Goal: Information Seeking & Learning: Learn about a topic

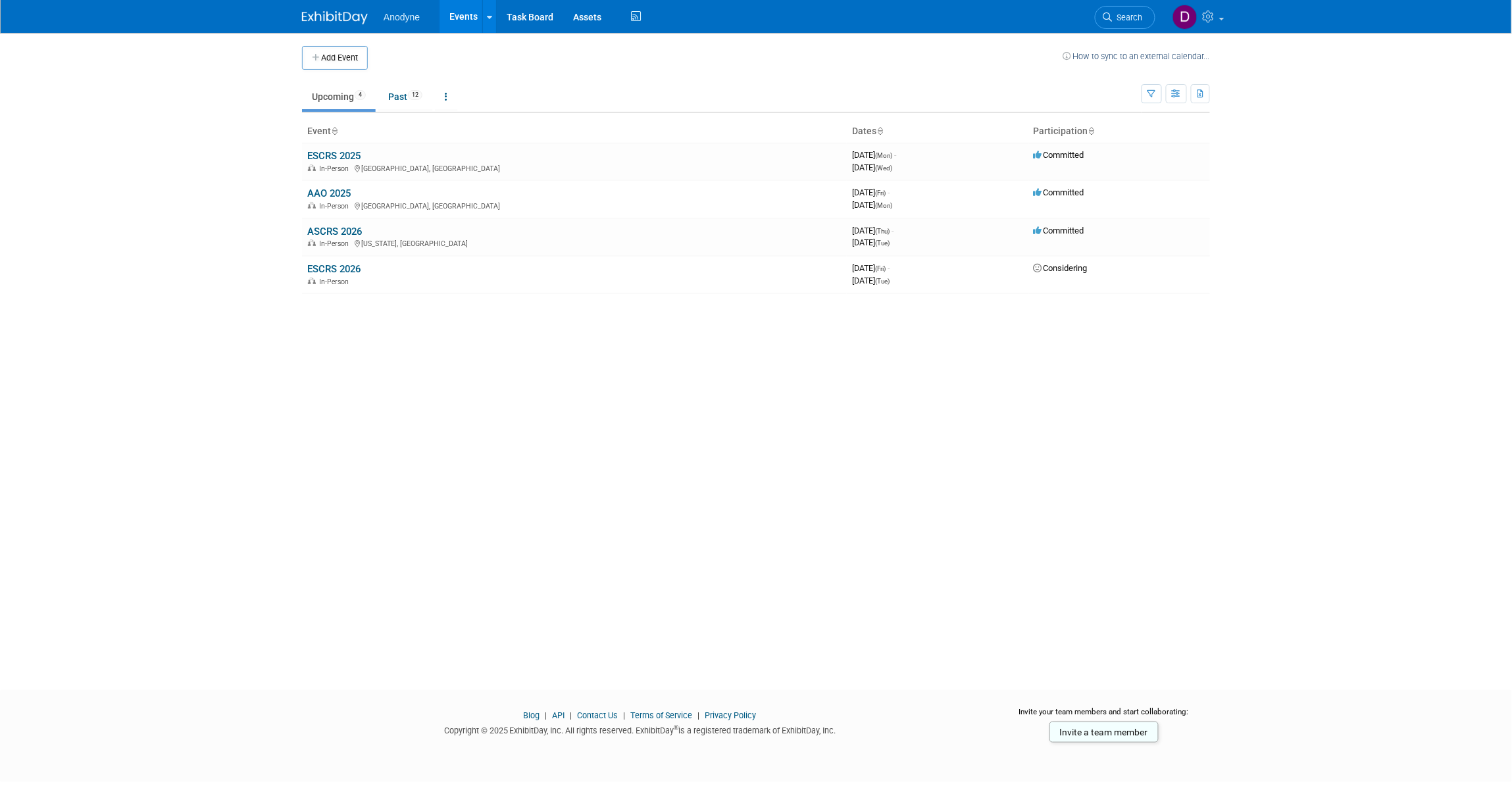
click at [1192, 179] on body "Anodyne Events Add Event Bulk Upload Events Shareable Event Boards Recently Vie…" at bounding box center [756, 394] width 1512 height 788
click at [346, 150] on td "ESCRS 2025 In-Person København, Denmark" at bounding box center [575, 161] width 545 height 38
click at [346, 151] on link "ESCRS 2025" at bounding box center [334, 156] width 53 height 12
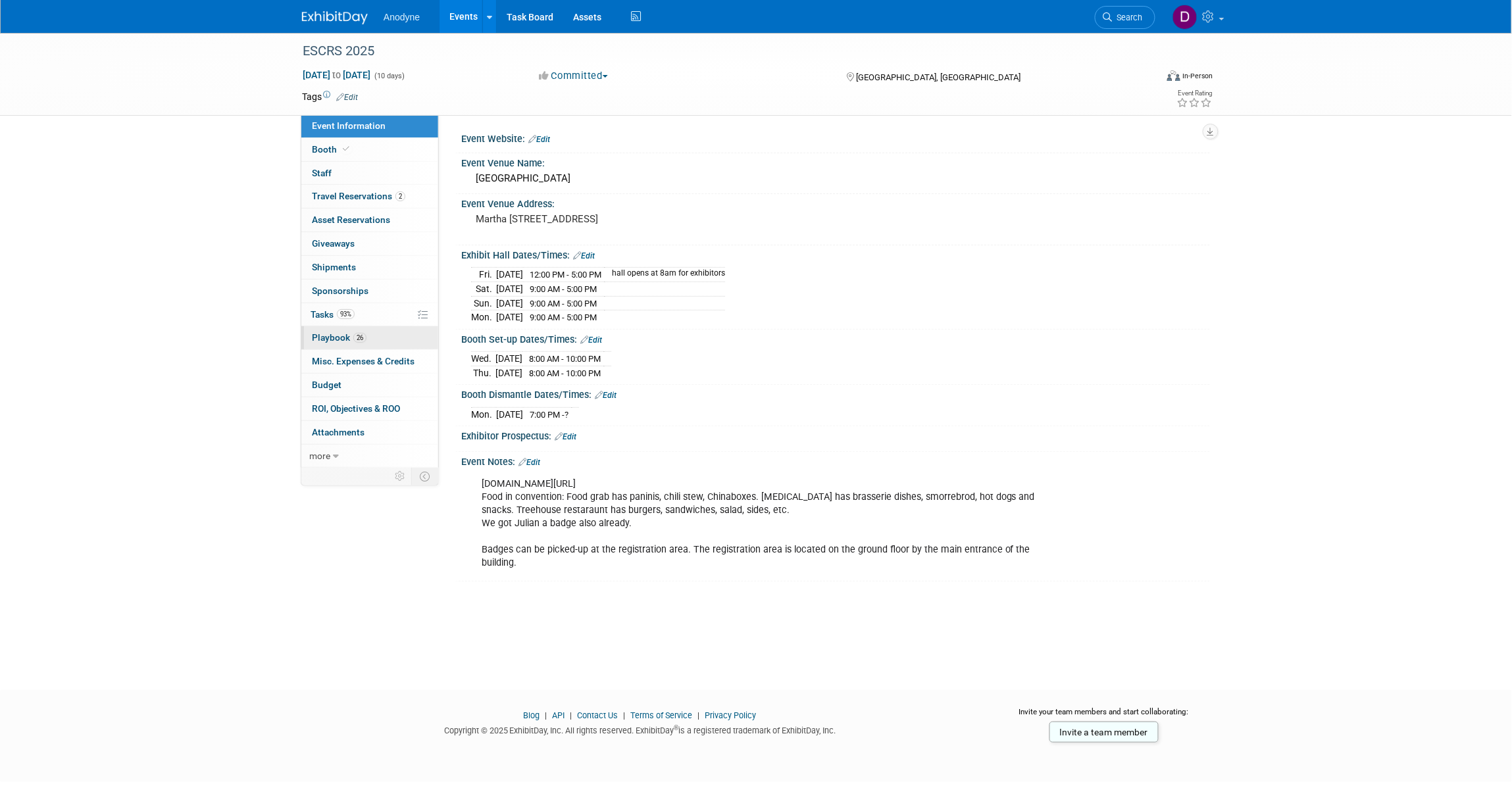
click at [390, 336] on link "26 Playbook 26" at bounding box center [369, 338] width 137 height 23
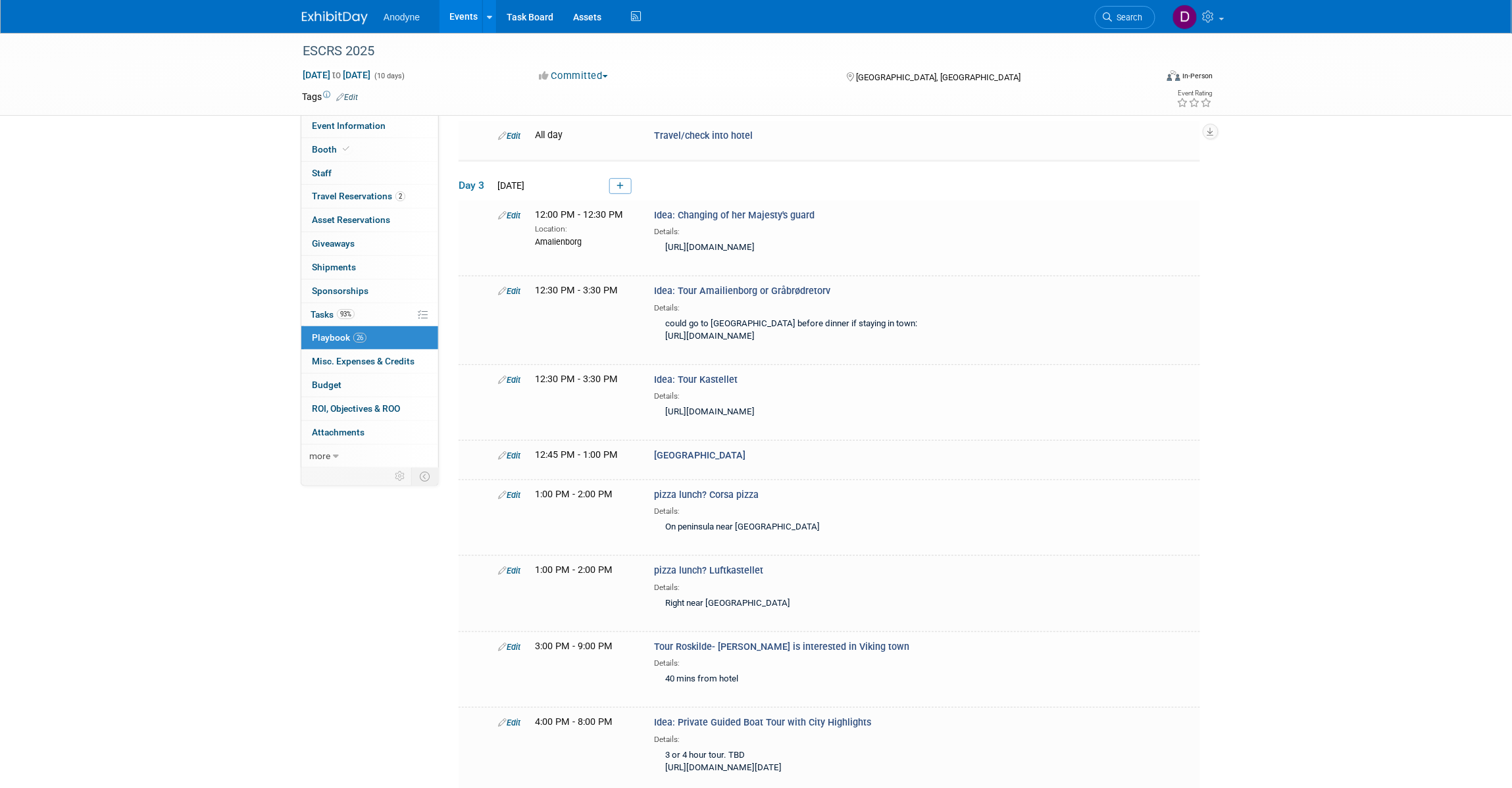
scroll to position [247, 0]
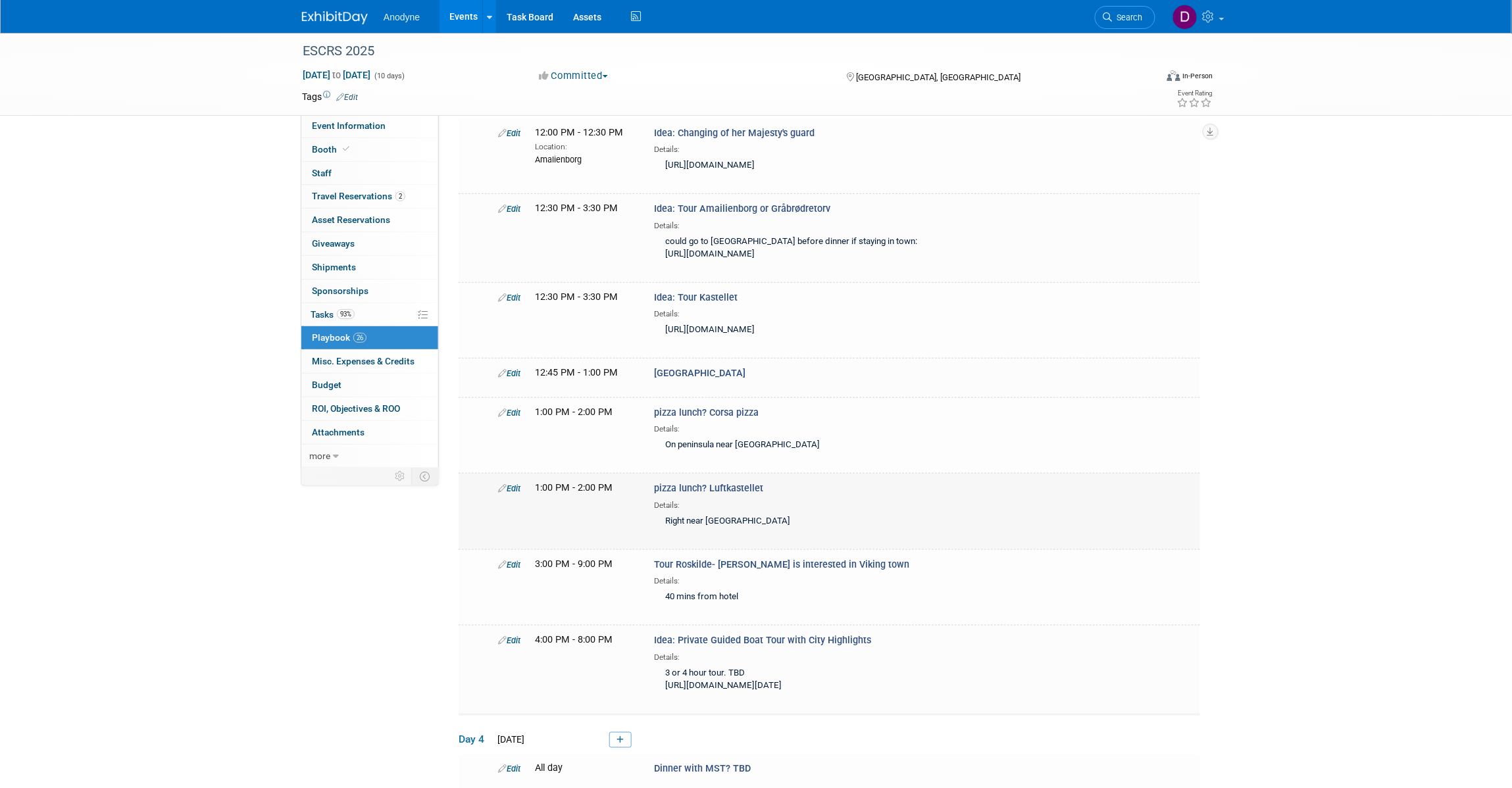
drag, startPoint x: 757, startPoint y: 536, endPoint x: 709, endPoint y: 538, distance: 48.0
click at [709, 532] on div "pizza lunch? Luftkastellet Details: Right near Amelienborg" at bounding box center [823, 507] width 358 height 50
click at [344, 127] on span "Event Information" at bounding box center [349, 126] width 74 height 10
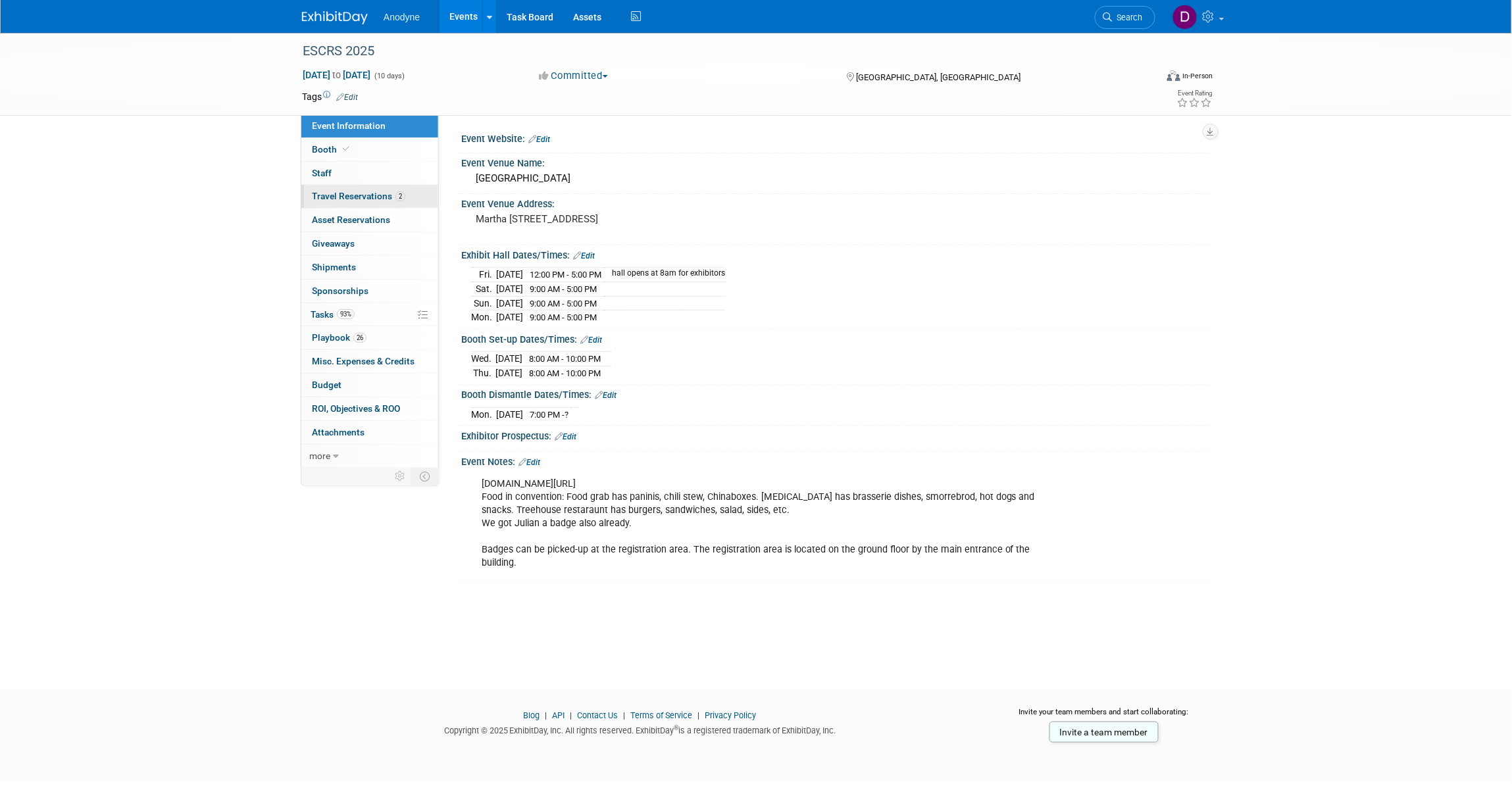
click at [377, 198] on span "Travel Reservations 2" at bounding box center [358, 196] width 93 height 10
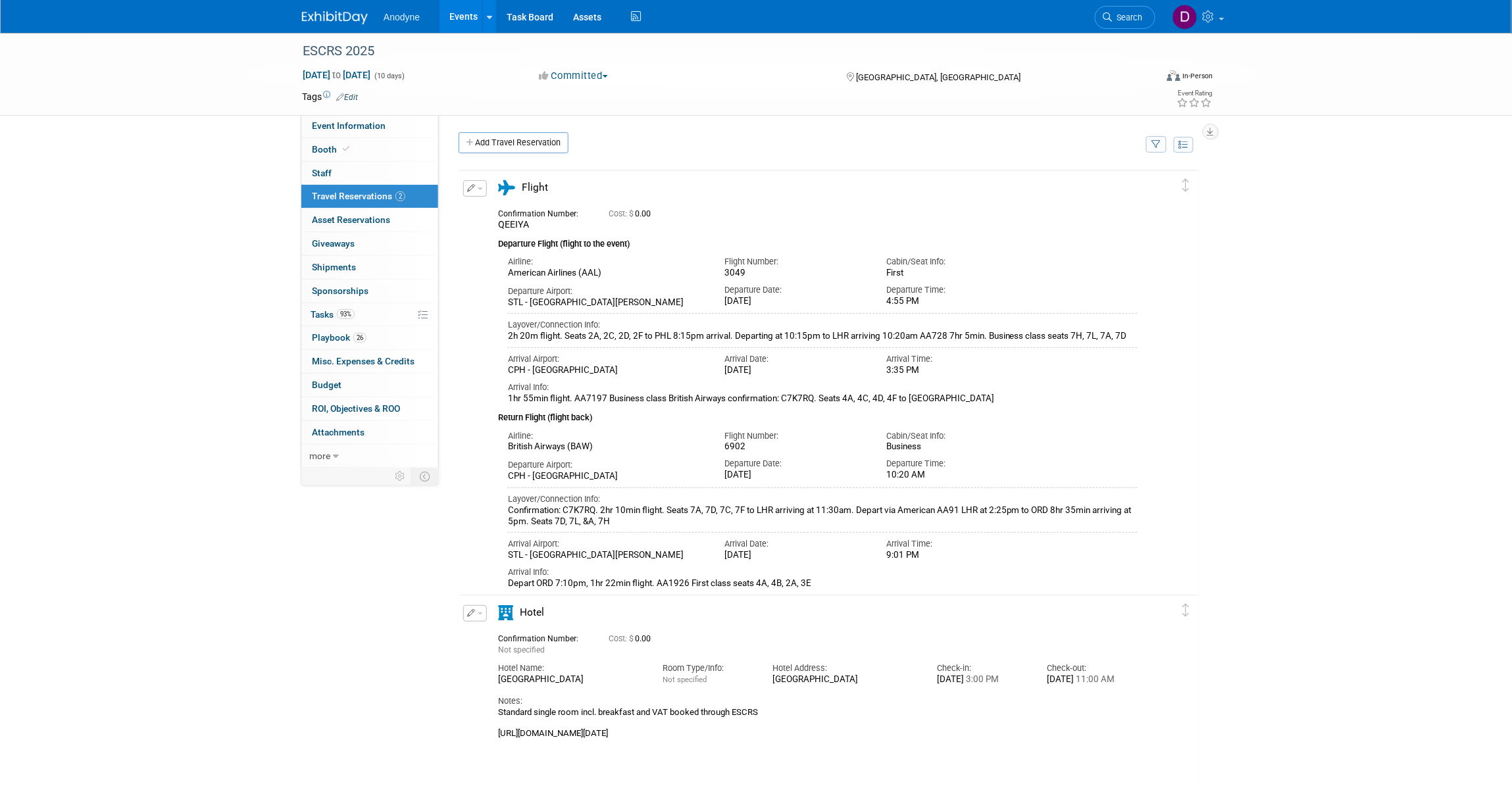
scroll to position [82, 0]
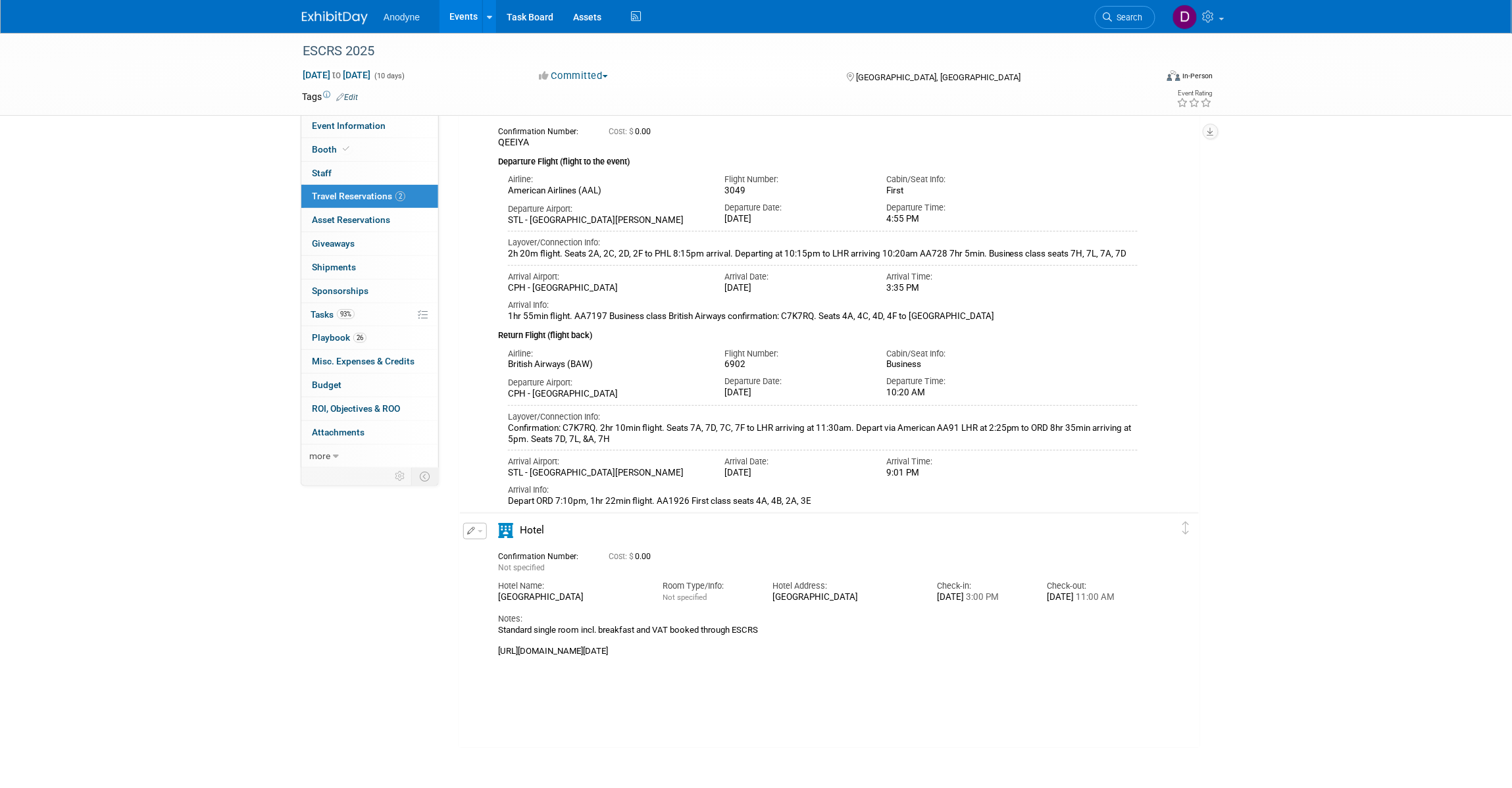
drag, startPoint x: 649, startPoint y: 287, endPoint x: 509, endPoint y: 286, distance: 140.0
click at [509, 286] on div "CPH - Copenhagen Kastrup Airport" at bounding box center [606, 288] width 197 height 11
click at [1456, 422] on div "ESCRS 2025 Sep 8, 2025 to Sep 17, 2025 (10 days) Sep 8, 2025 to Sep 17, 2025 Co…" at bounding box center [756, 363] width 1512 height 825
click at [369, 127] on span "Event Information" at bounding box center [349, 126] width 74 height 10
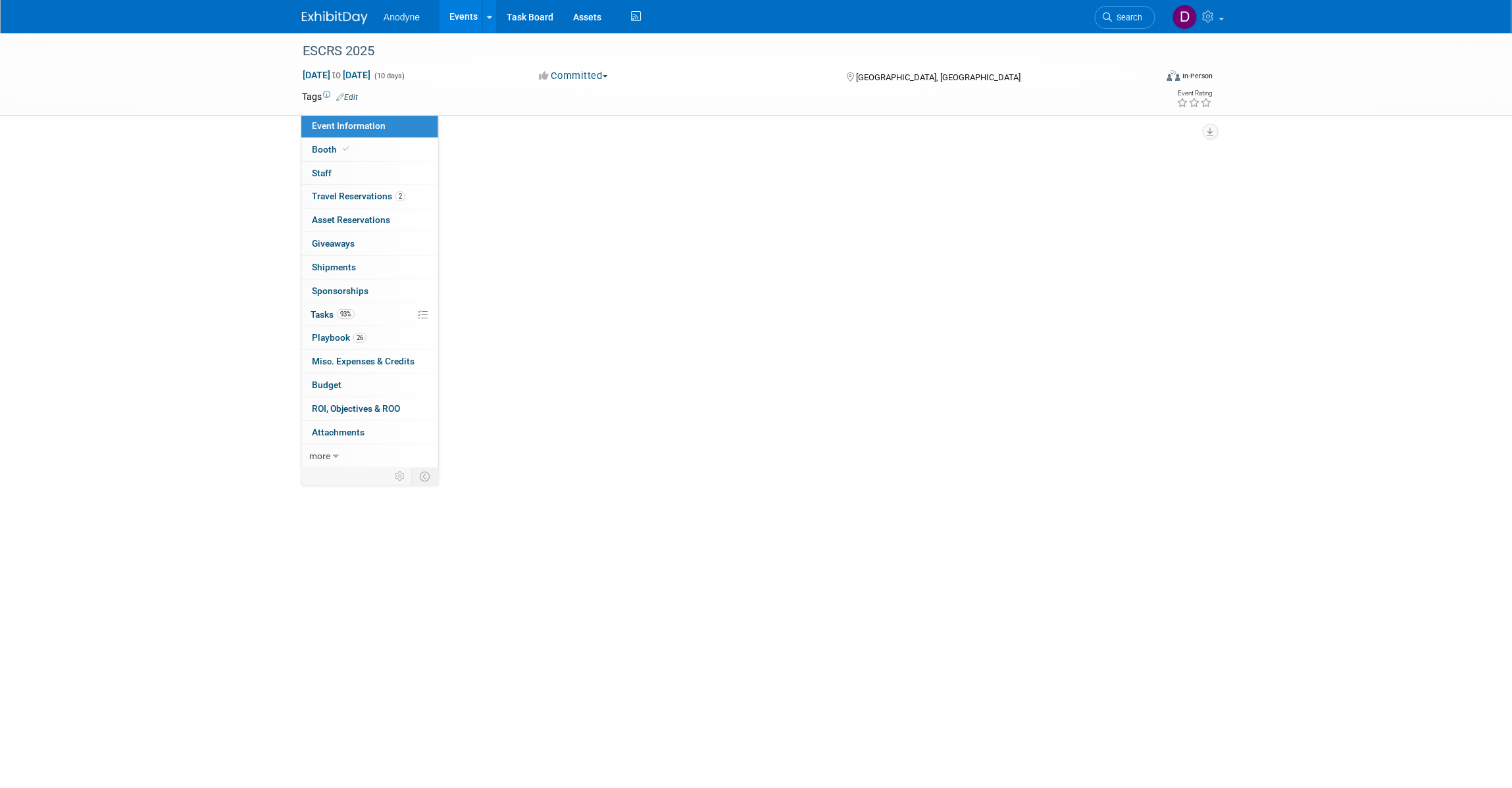
scroll to position [0, 0]
